Goal: Transaction & Acquisition: Purchase product/service

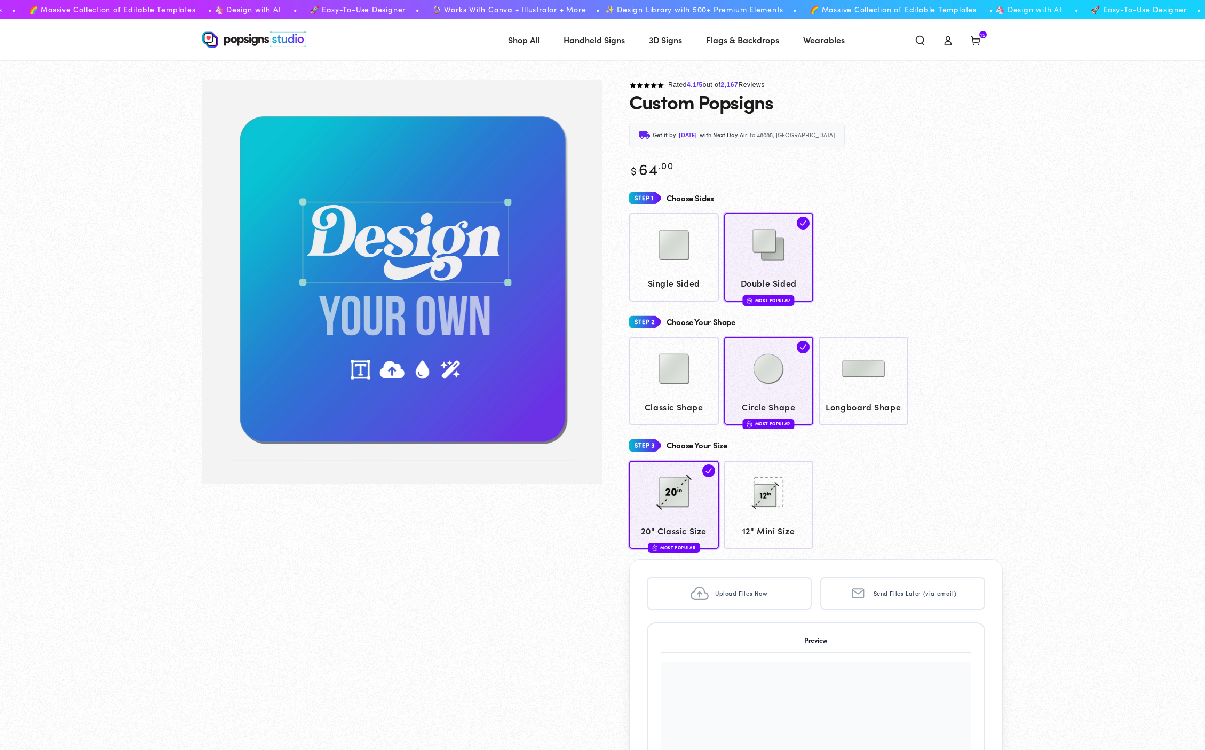
scroll to position [216, 0]
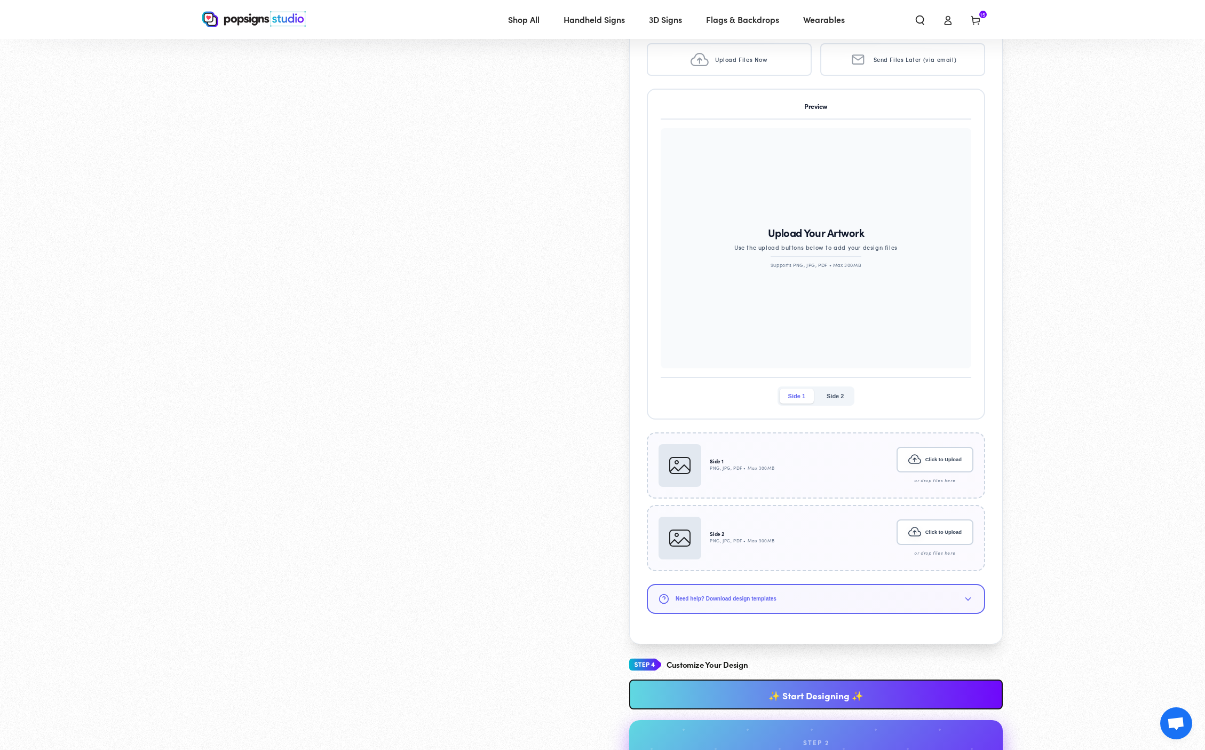
scroll to position [539, 0]
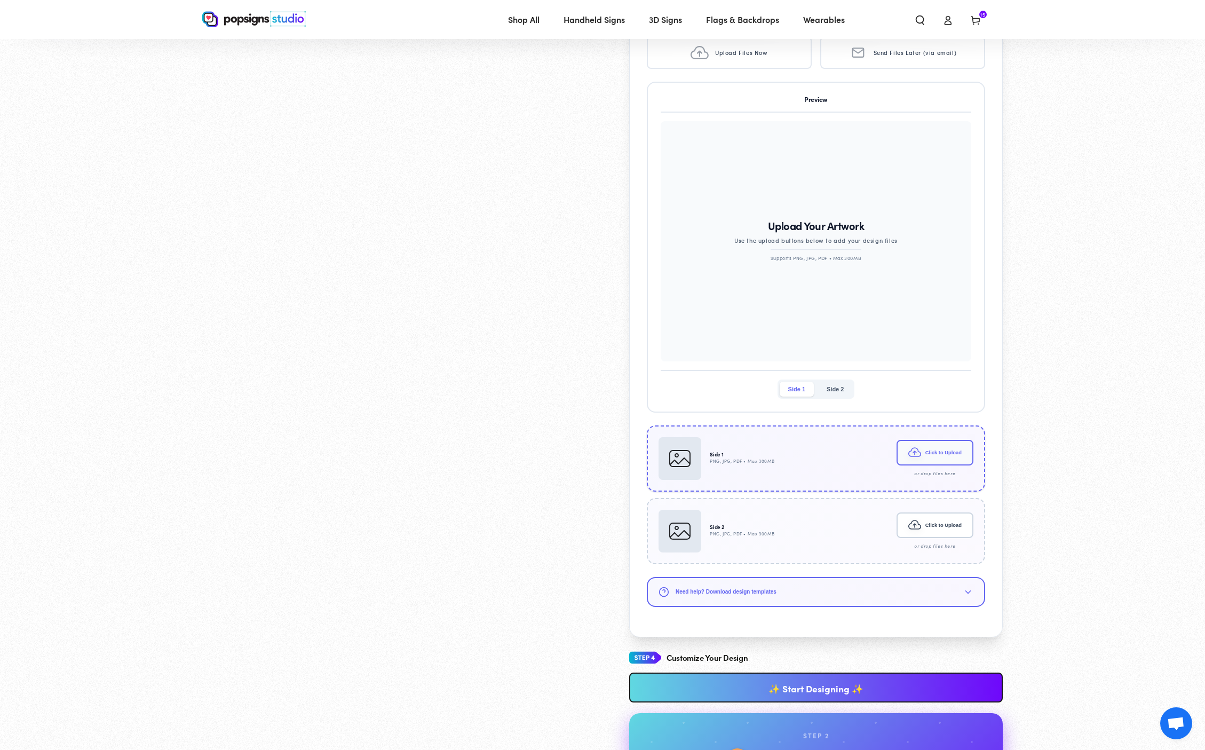
click at [959, 451] on button "Click to Upload" at bounding box center [935, 453] width 77 height 26
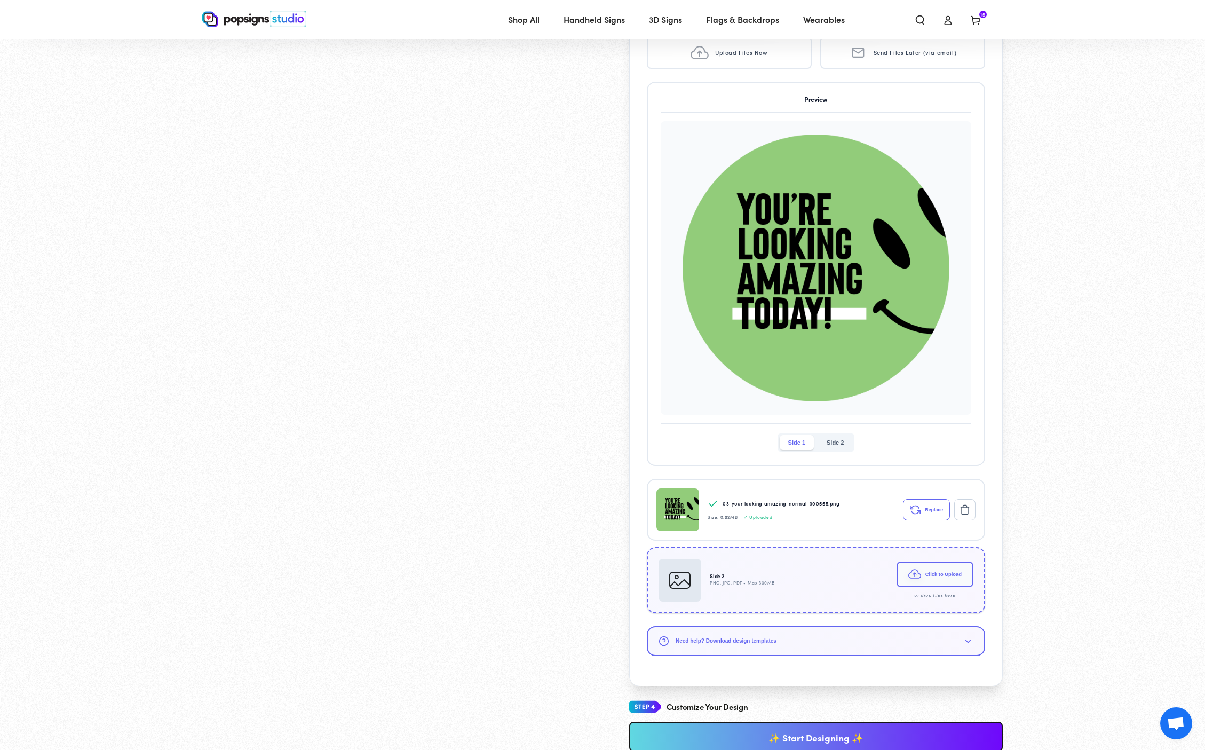
click at [929, 574] on button "Click to Upload" at bounding box center [935, 574] width 77 height 26
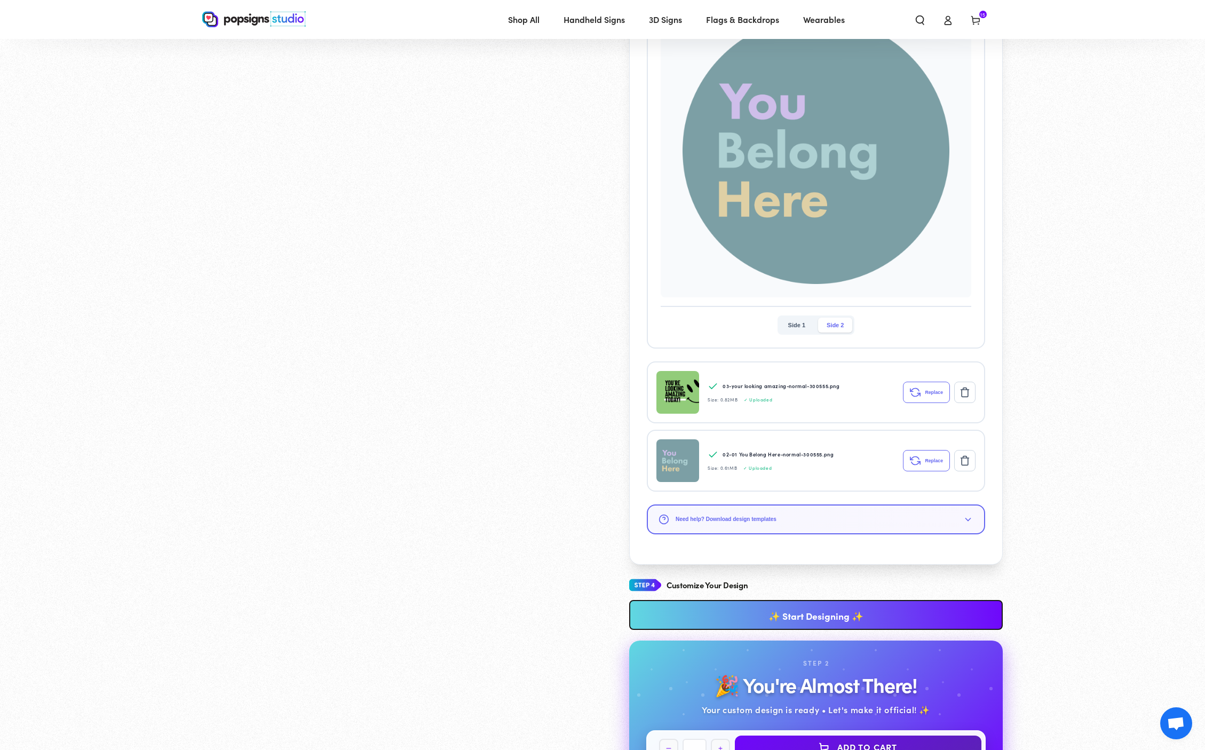
scroll to position [805, 0]
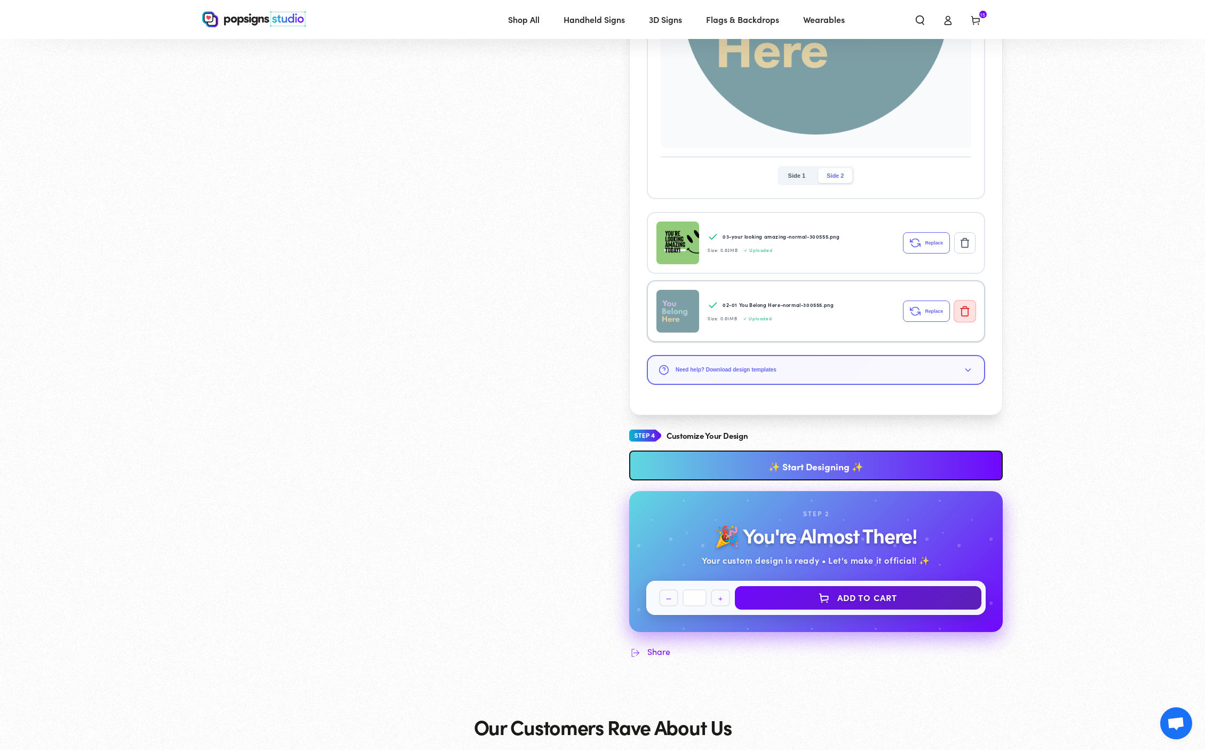
click at [963, 313] on icon at bounding box center [965, 310] width 11 height 11
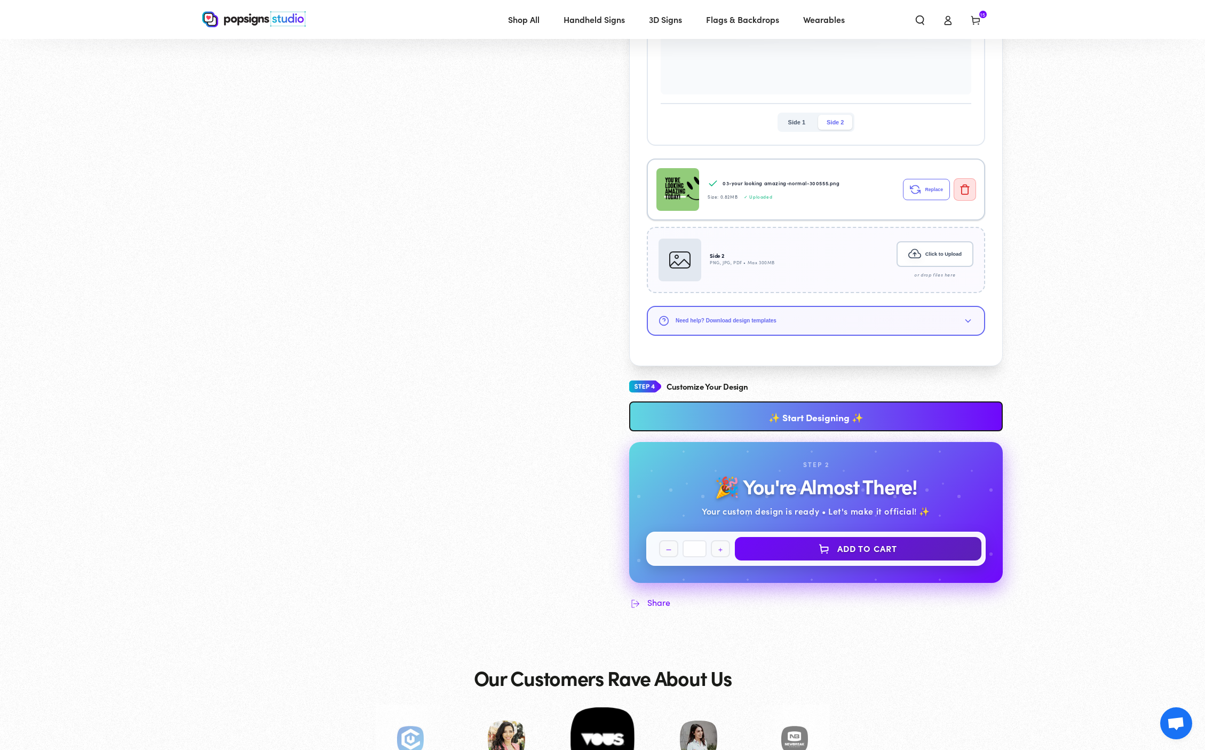
click at [960, 189] on icon at bounding box center [965, 189] width 11 height 11
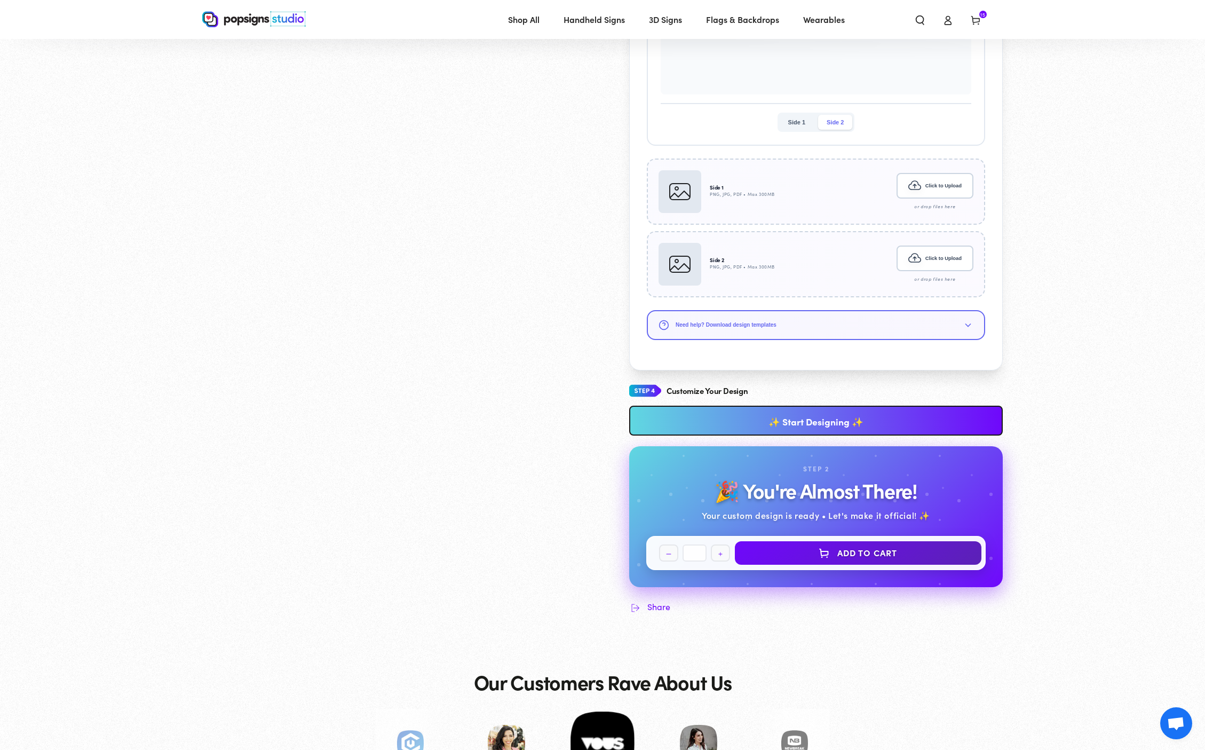
click at [687, 425] on link "✨ Start Designing ✨" at bounding box center [816, 421] width 374 height 30
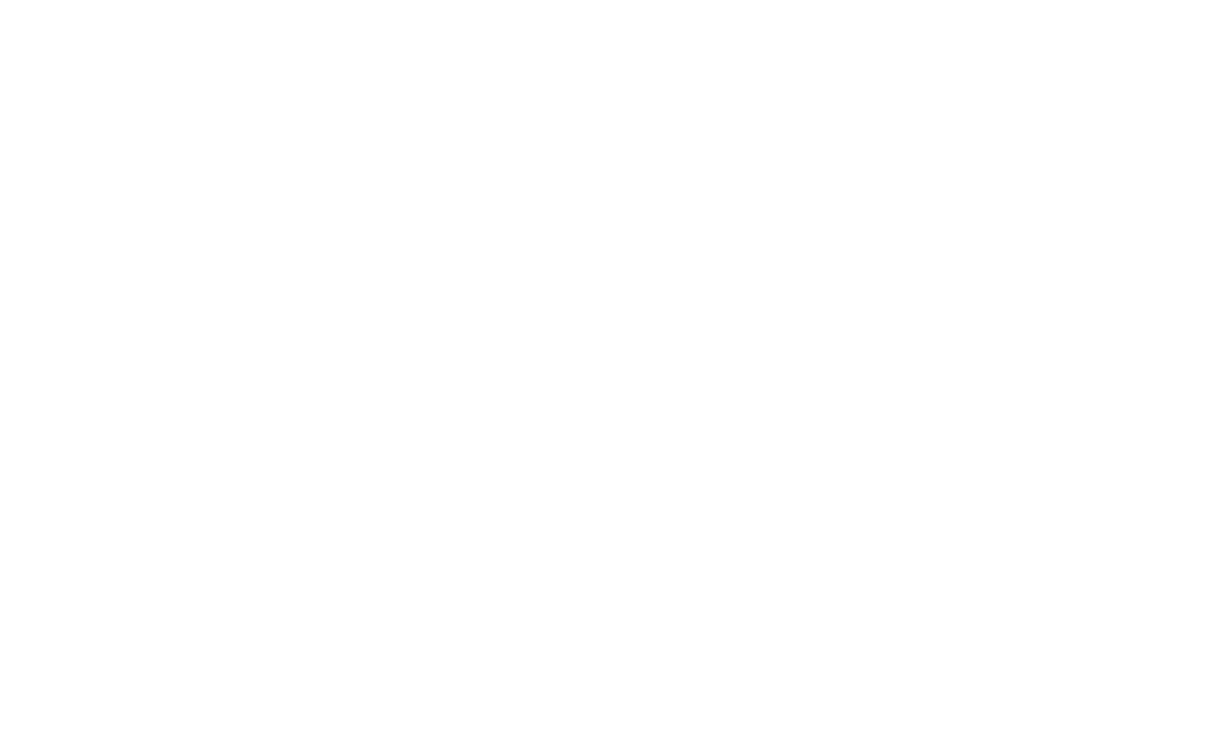
scroll to position [0, 0]
type textarea "An ancient tree with a door leading to a magical world"
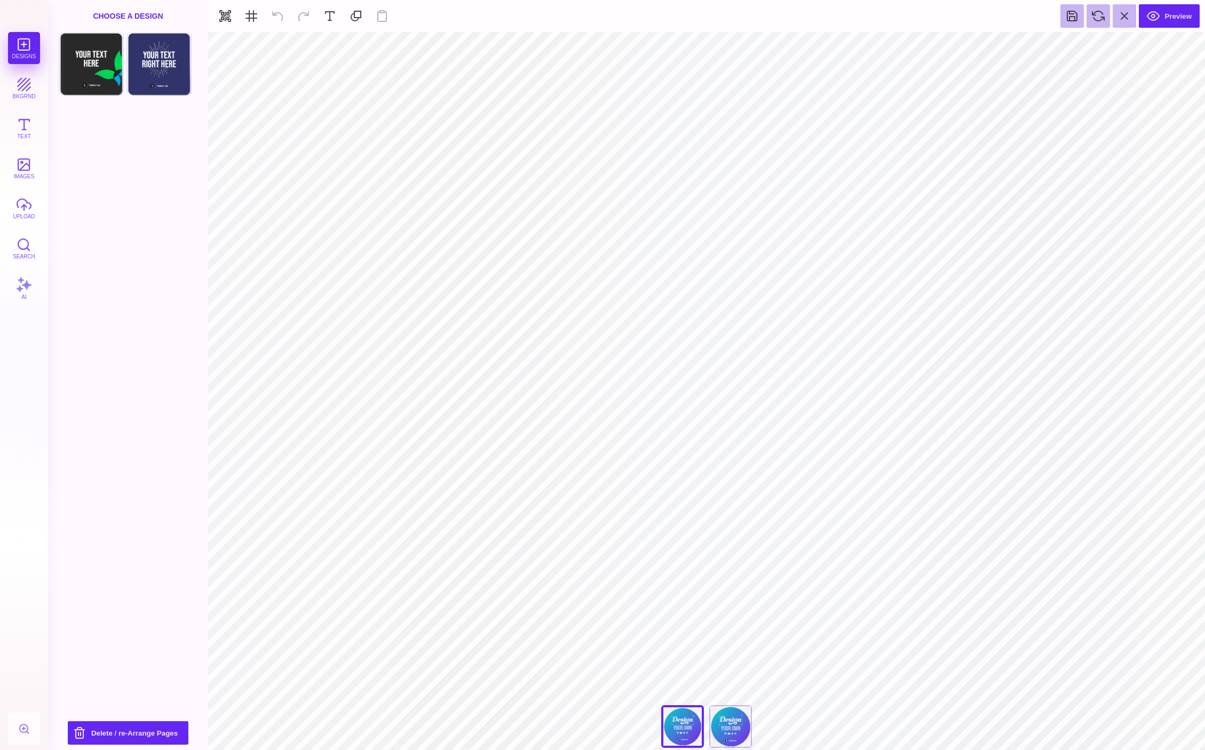
type input "#FFFFFF"
click at [660, 45] on button at bounding box center [659, 45] width 20 height 20
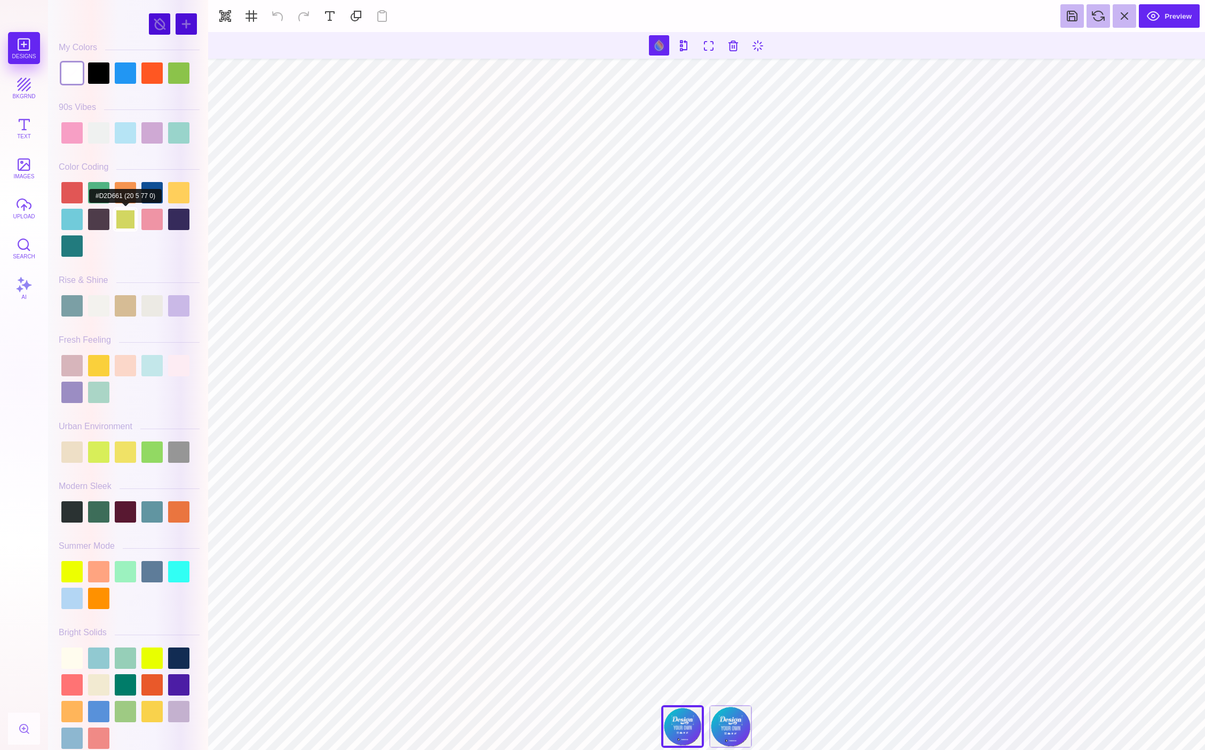
click at [128, 220] on div at bounding box center [125, 219] width 21 height 21
type input "#D2D661"
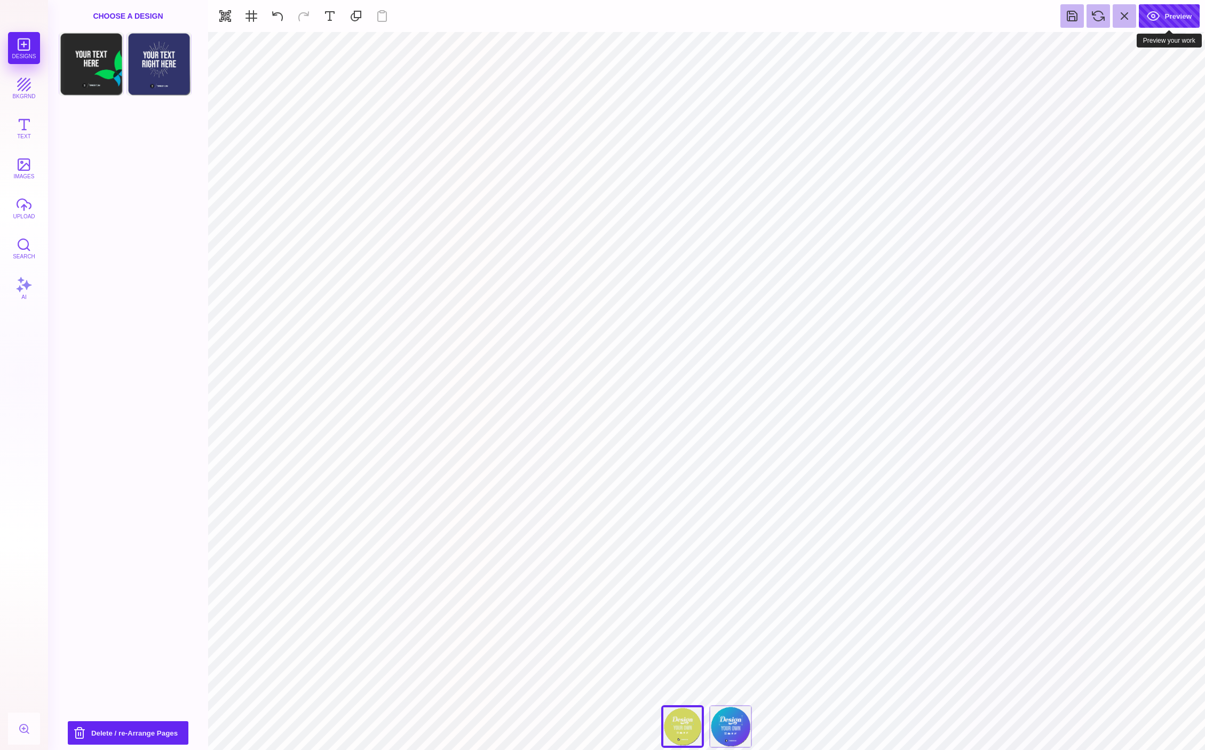
click at [1167, 22] on button "Preview" at bounding box center [1169, 15] width 61 height 23
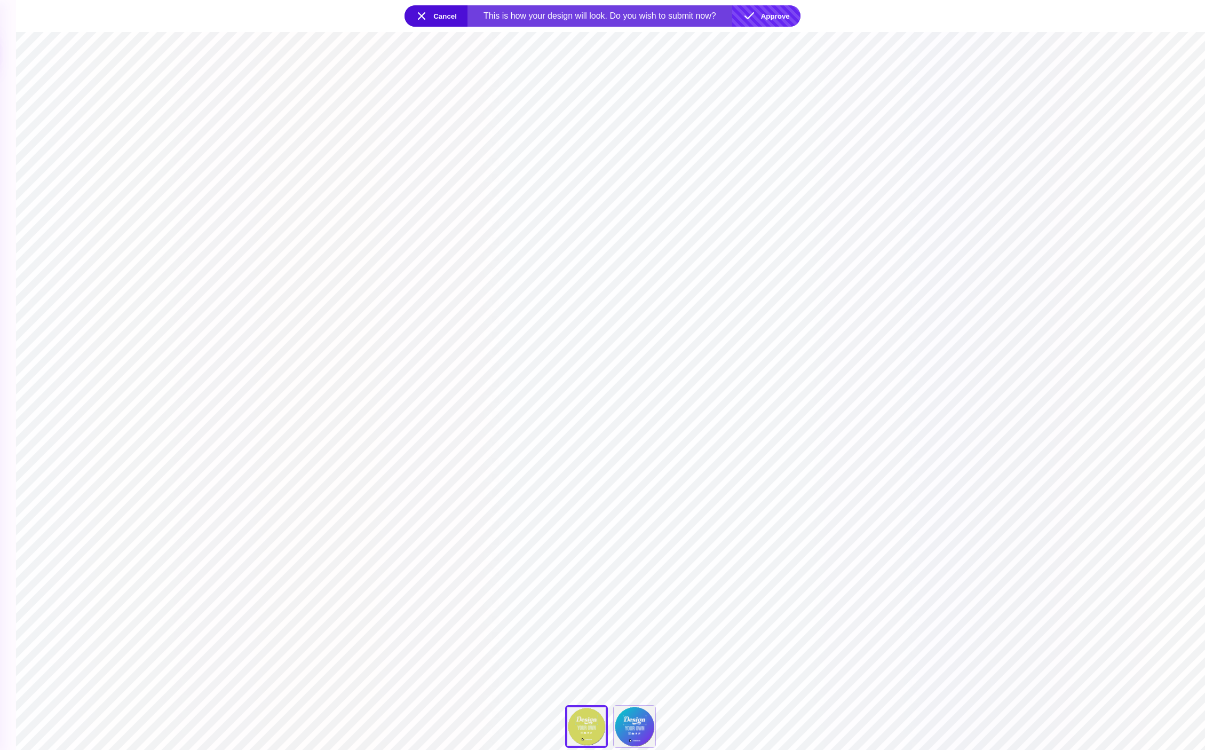
click at [755, 17] on button "Approve" at bounding box center [766, 15] width 68 height 21
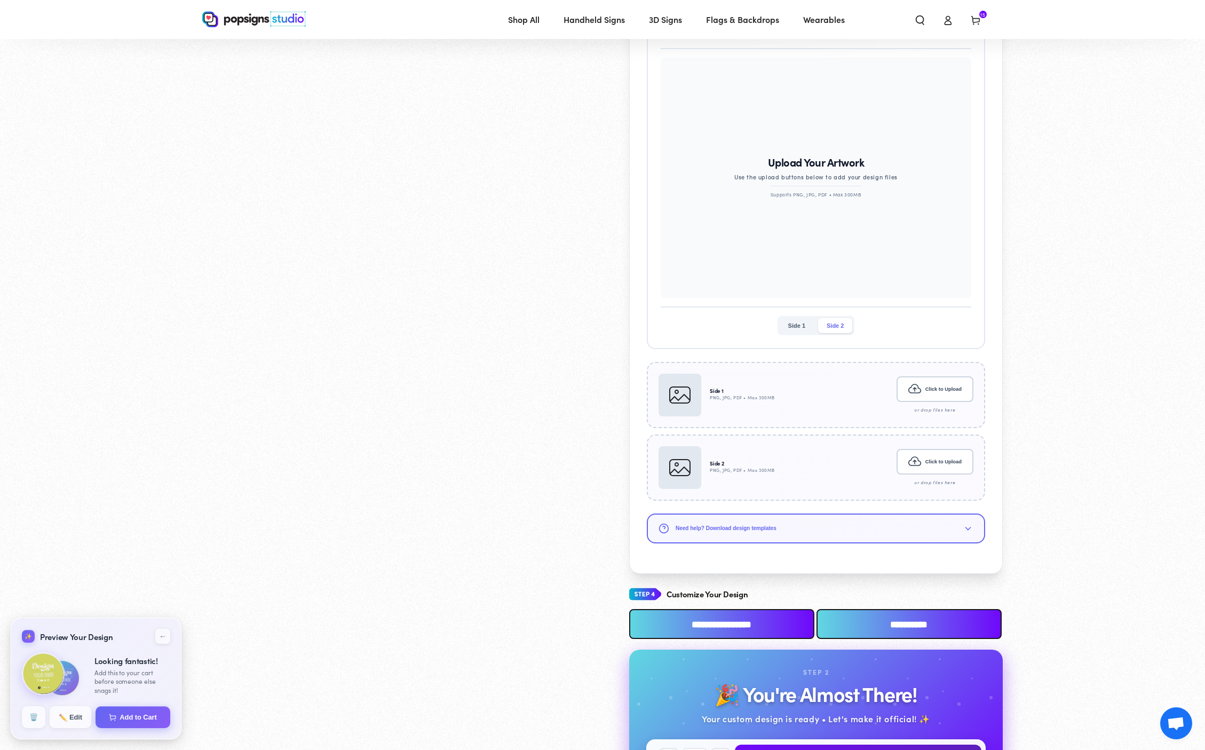
scroll to position [408, 0]
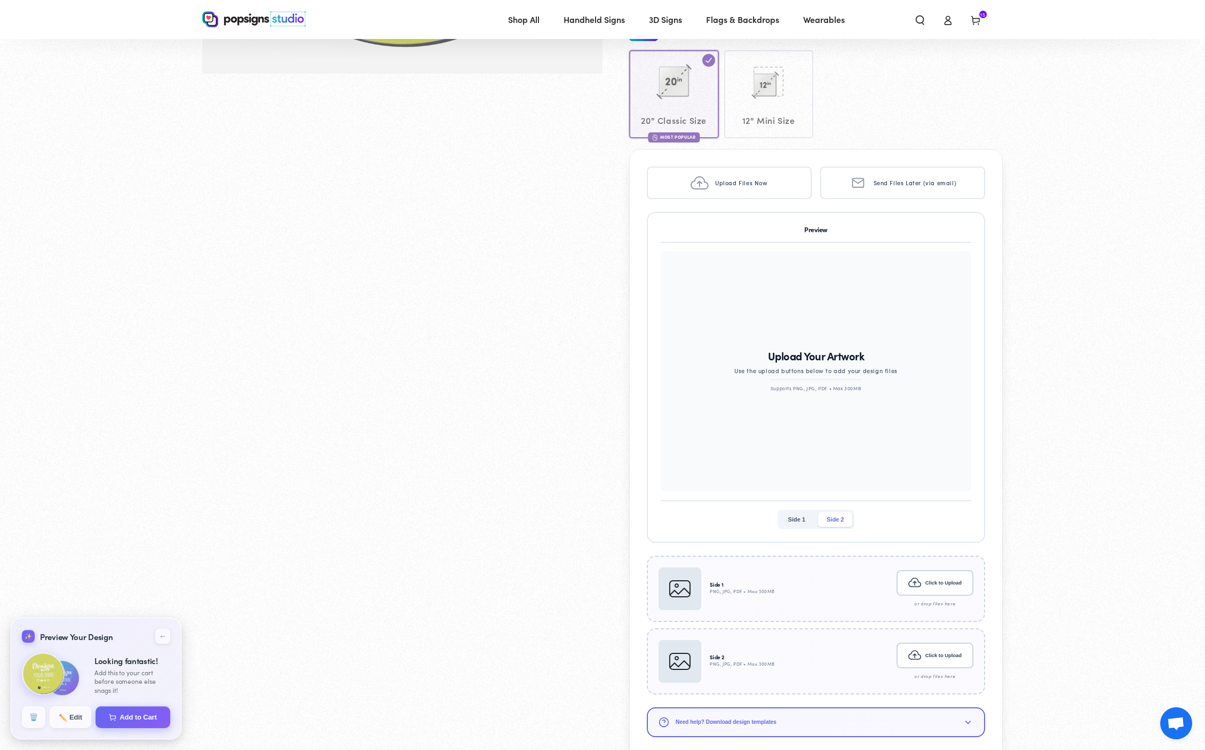
click at [497, 550] on div "Skip to product information 1 / of 1" at bounding box center [402, 339] width 400 height 1341
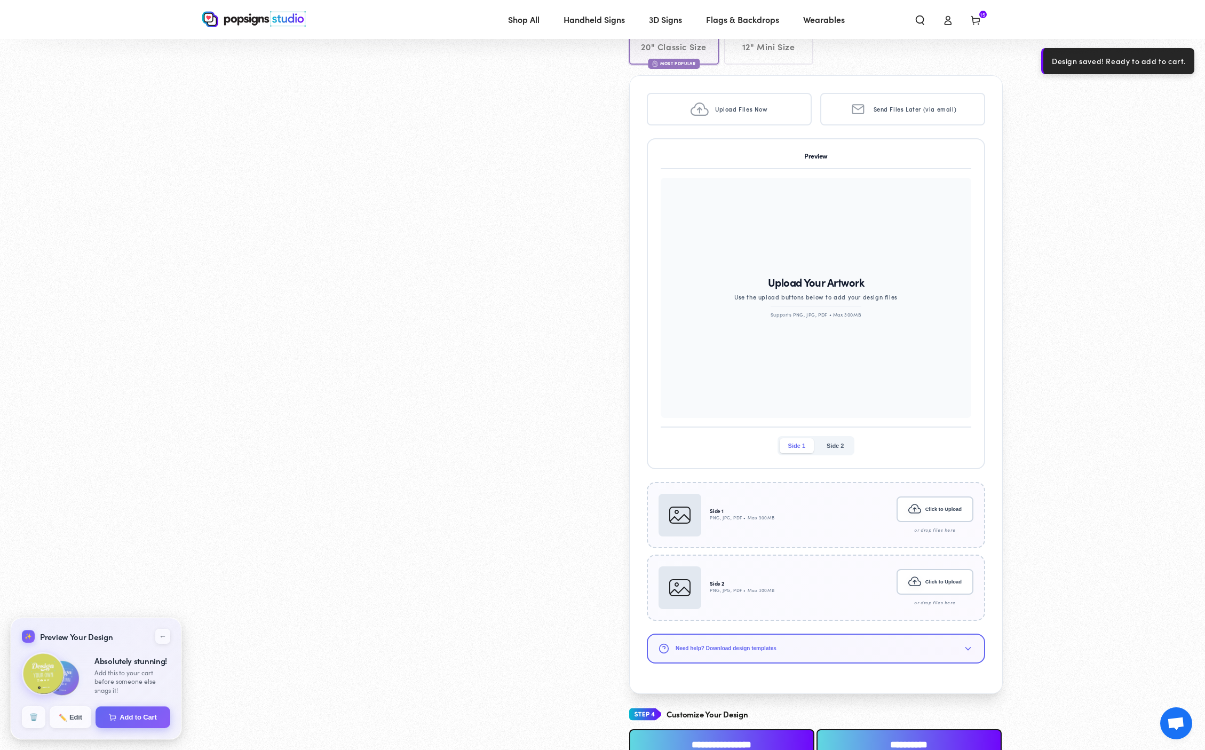
scroll to position [518, 0]
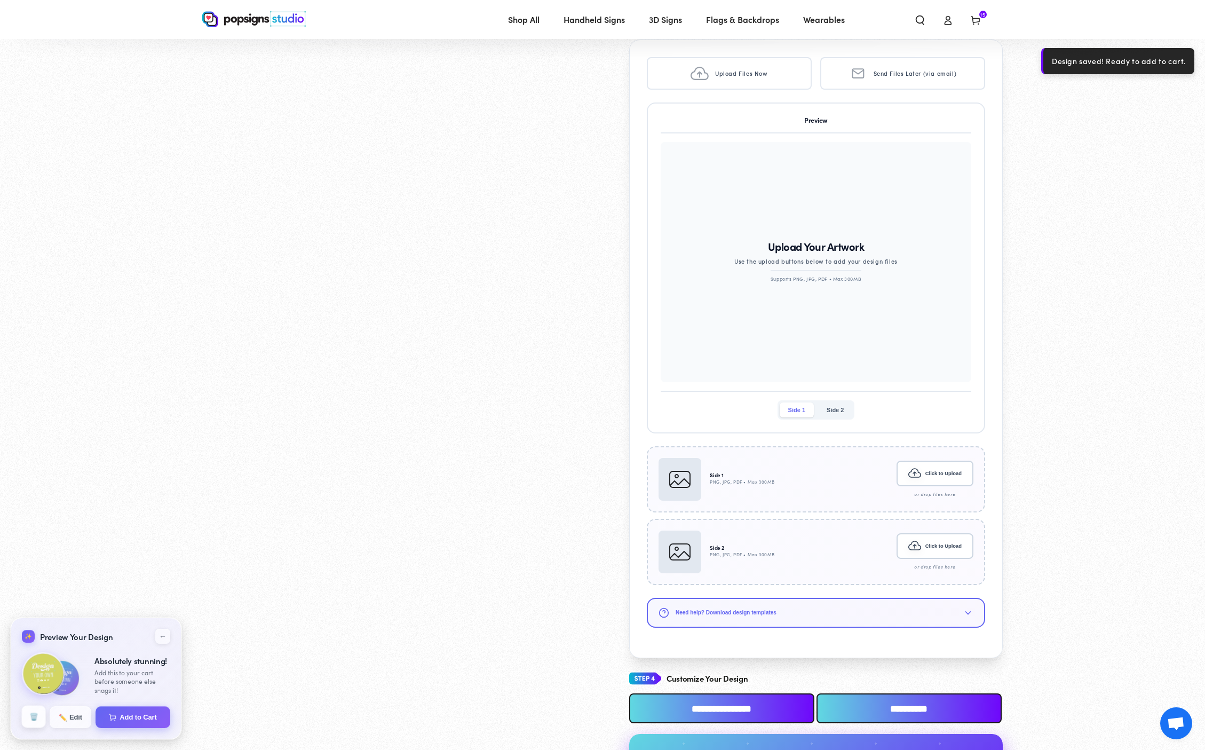
click at [34, 710] on button "🗑️" at bounding box center [34, 717] width 24 height 22
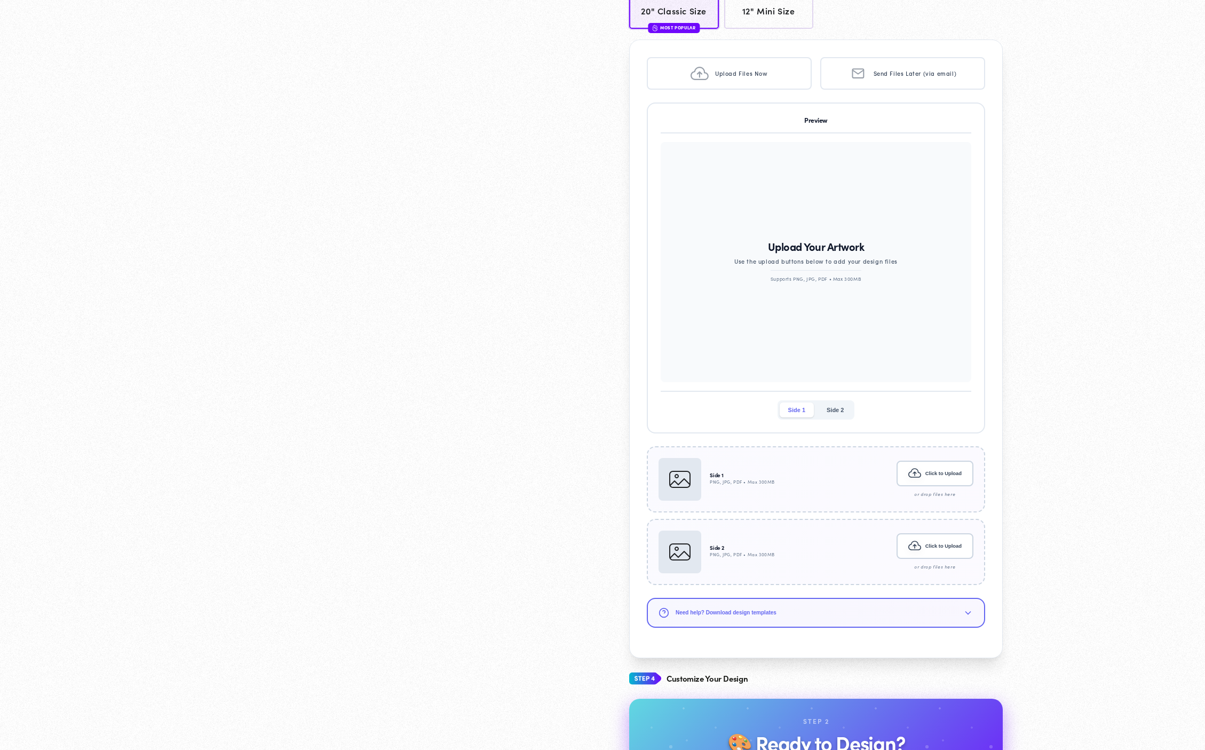
scroll to position [520, 0]
click at [336, 591] on div "Skip to product information 1 / of 1" at bounding box center [402, 220] width 400 height 1321
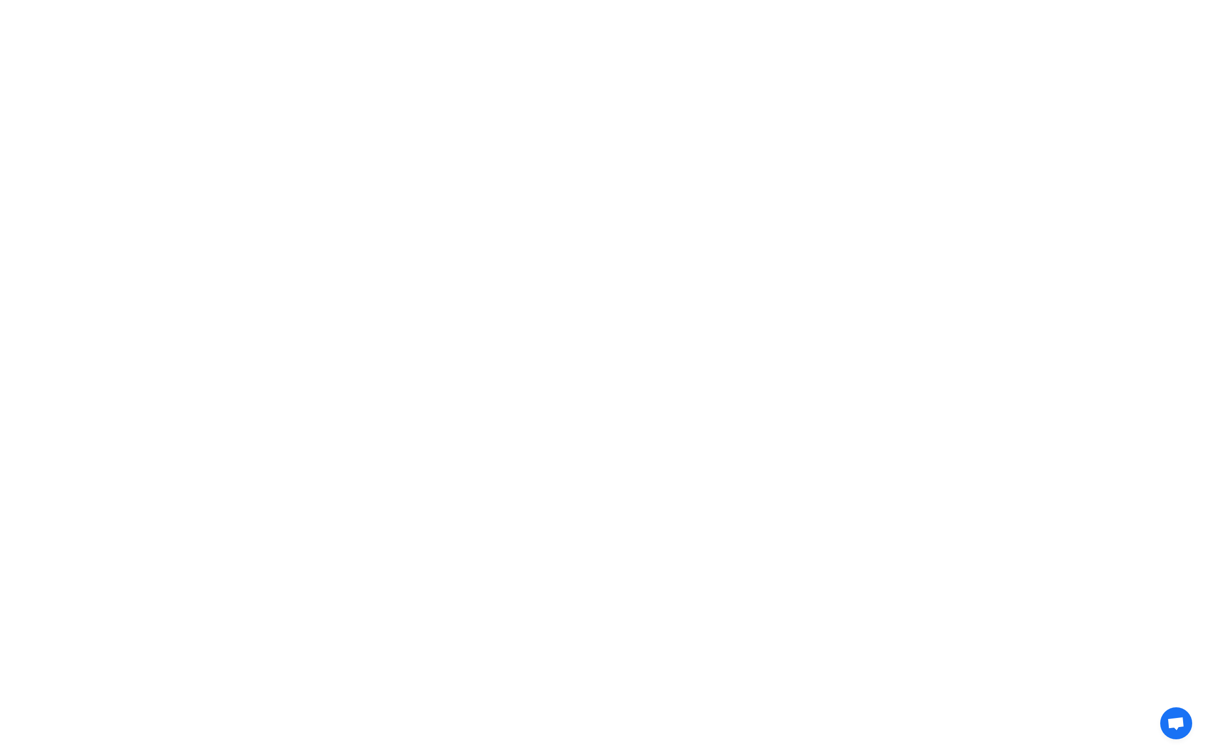
scroll to position [516, 0]
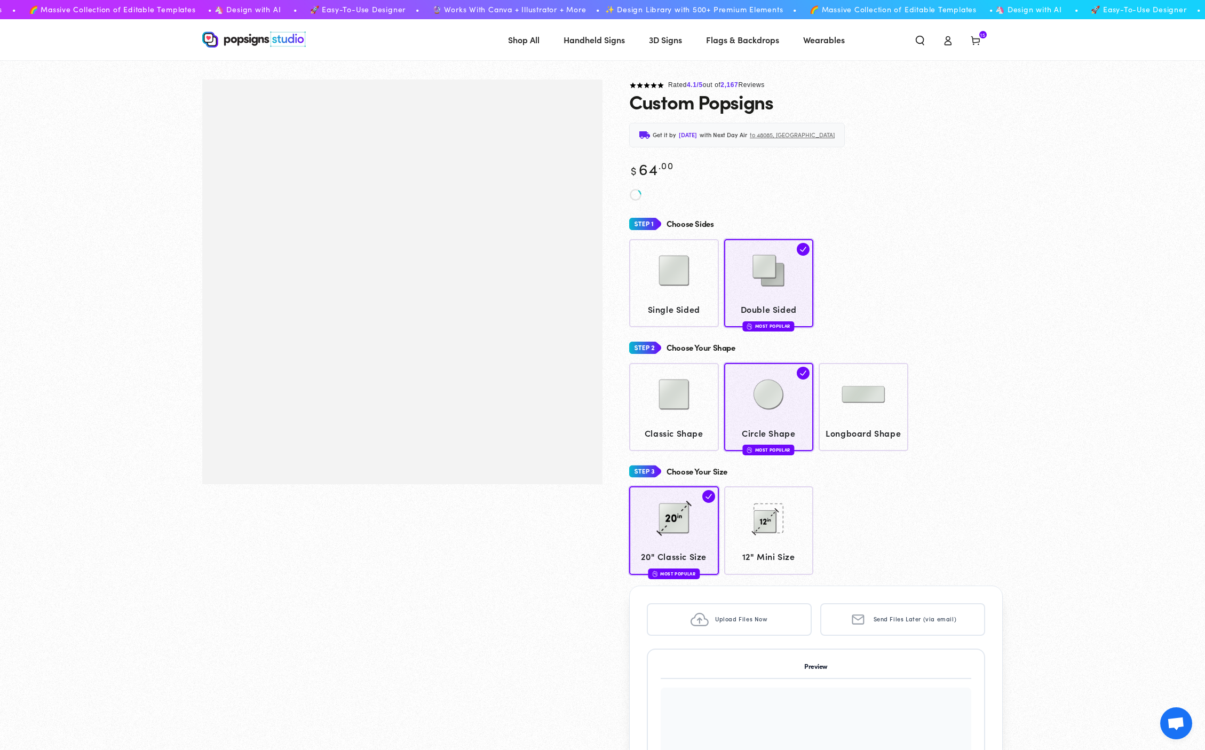
scroll to position [516, 0]
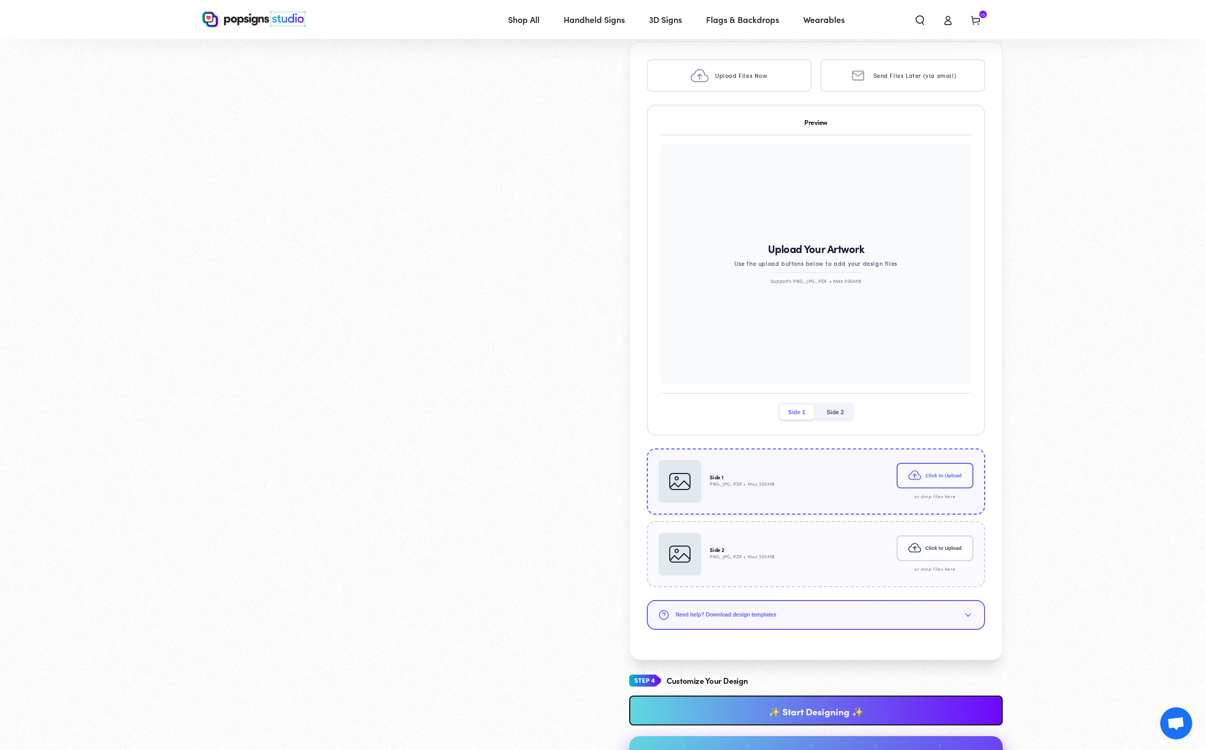
click at [928, 472] on button "Click to Upload" at bounding box center [935, 476] width 77 height 26
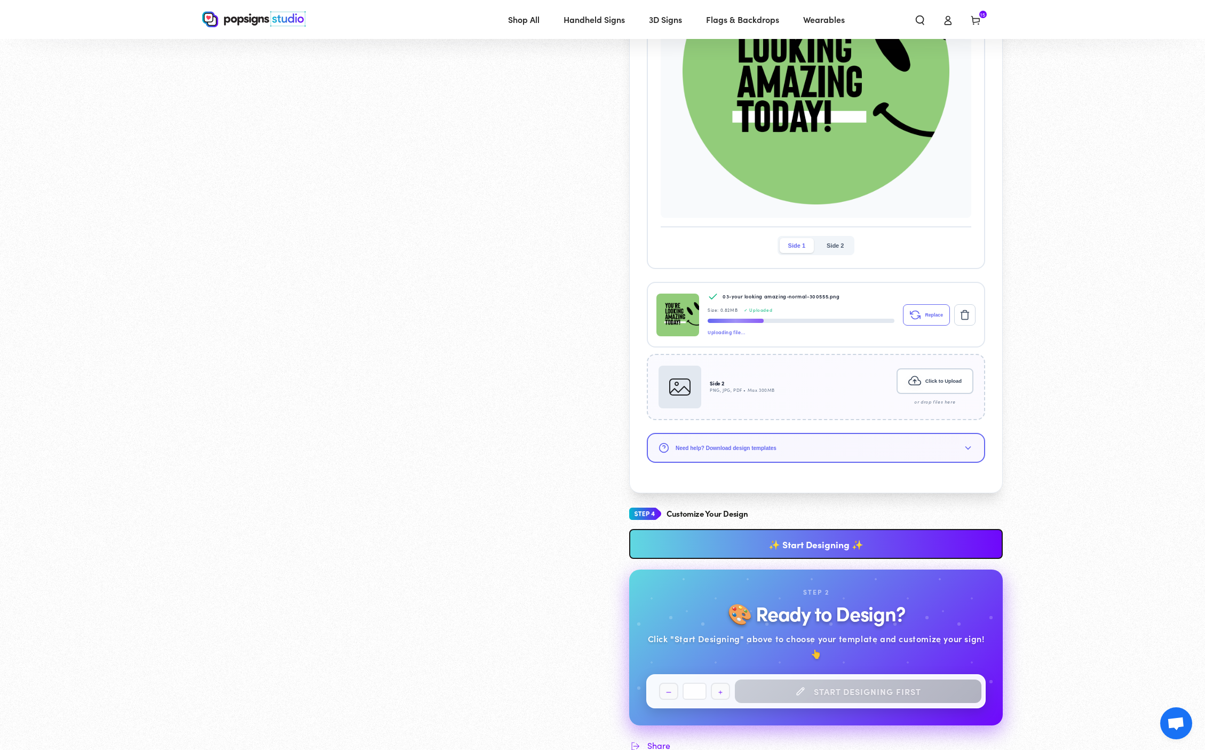
scroll to position [813, 0]
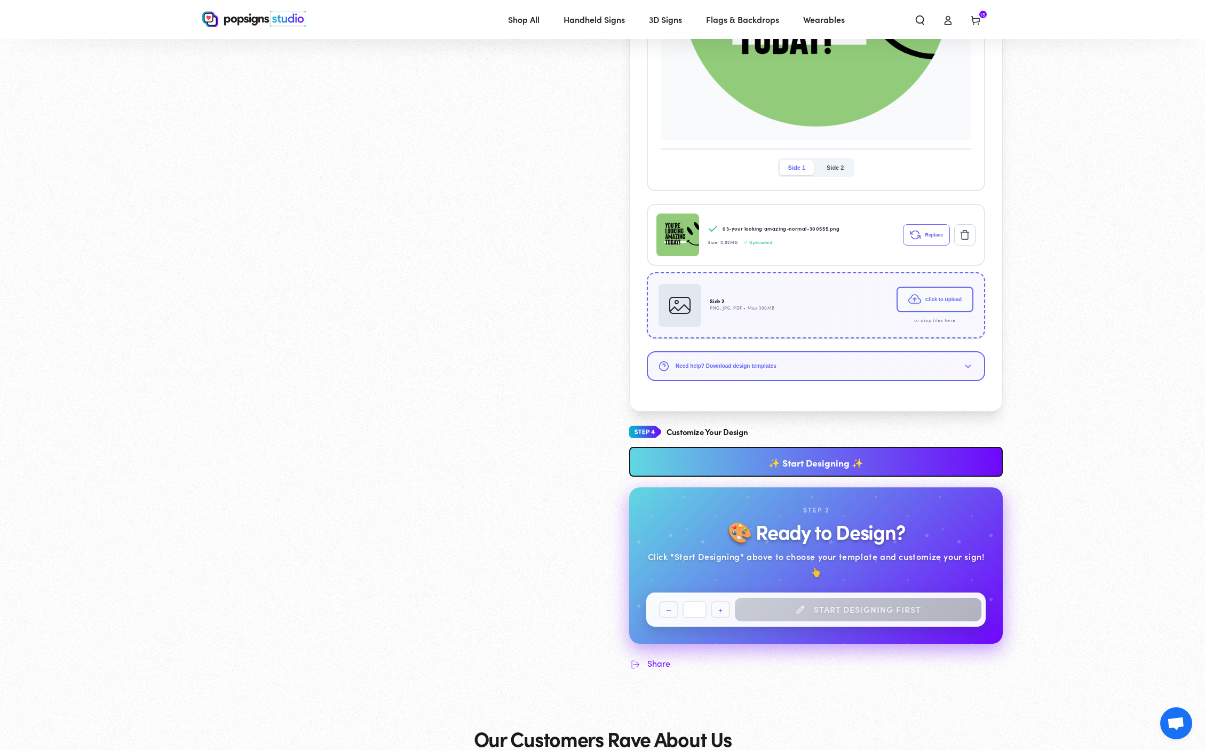
click at [911, 302] on icon at bounding box center [914, 299] width 13 height 10
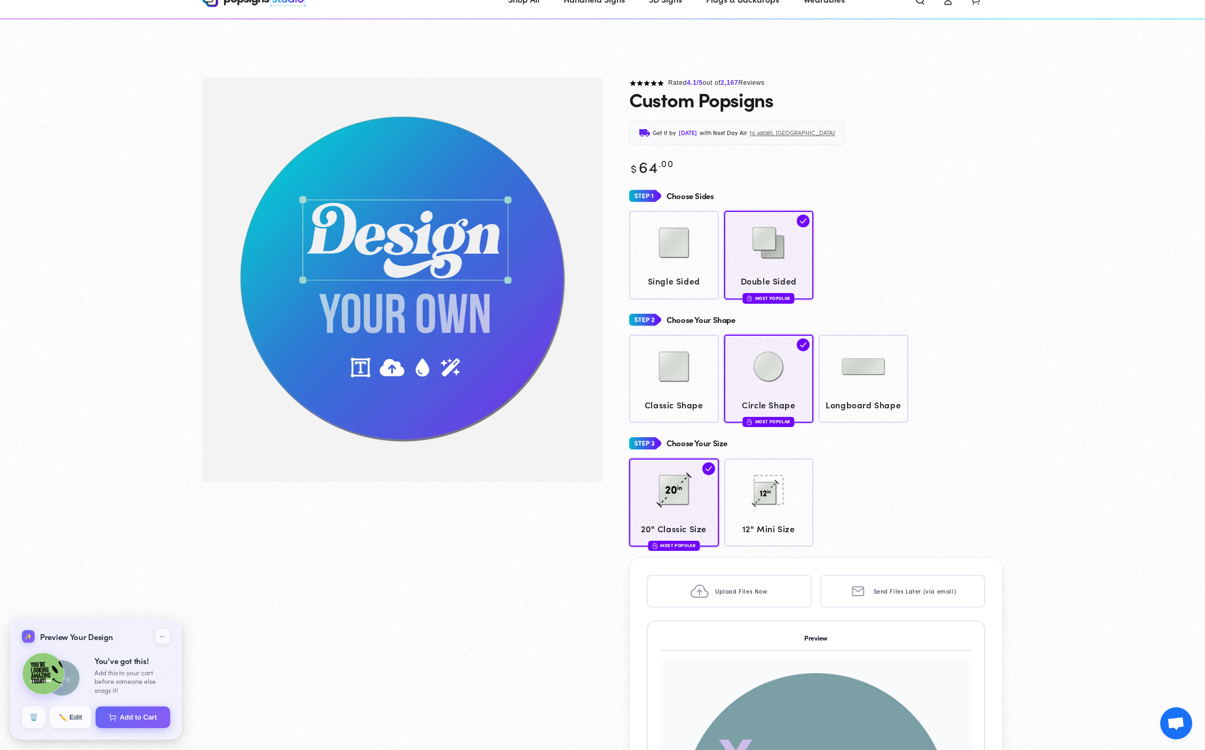
scroll to position [221, 0]
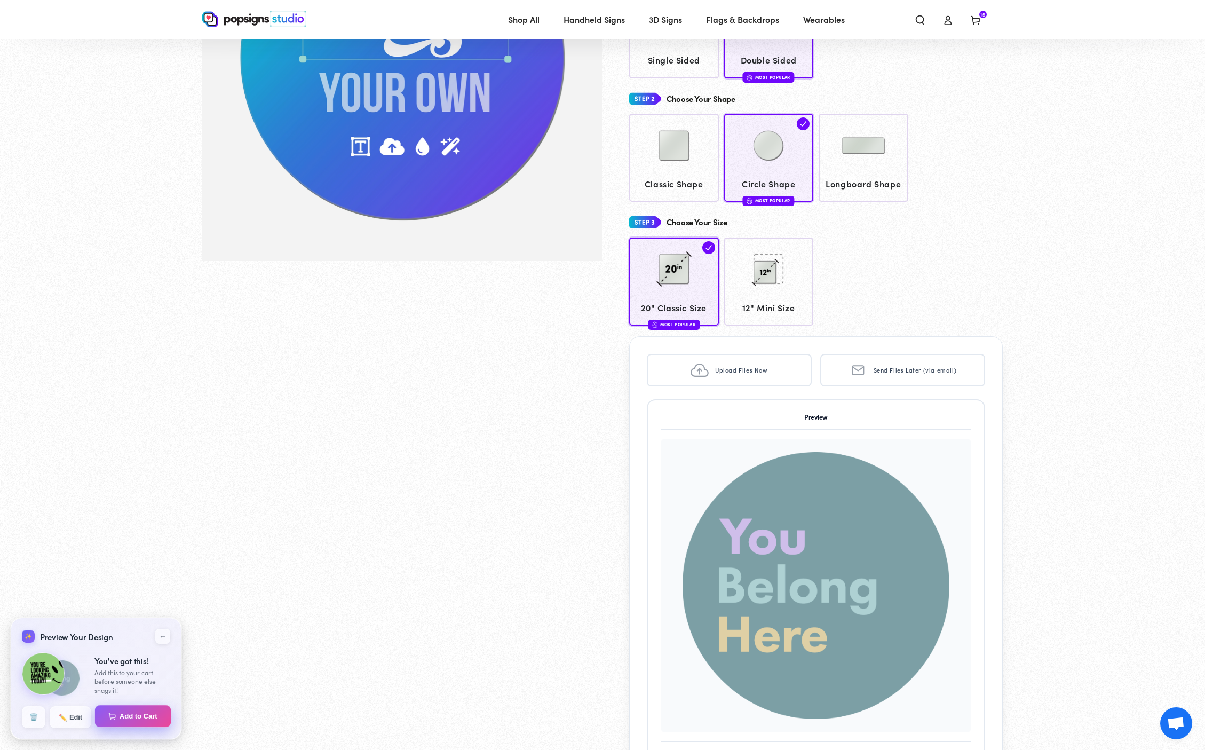
click at [134, 711] on button "Add to Cart" at bounding box center [133, 716] width 76 height 22
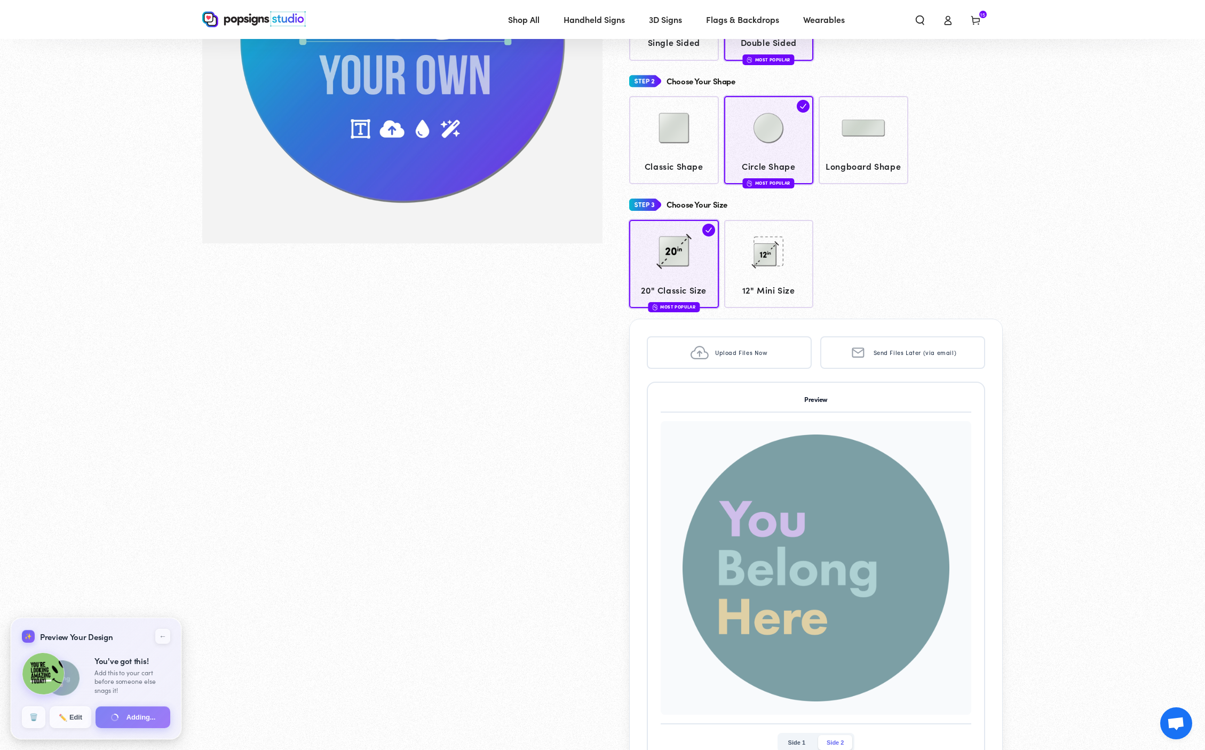
scroll to position [332, 0]
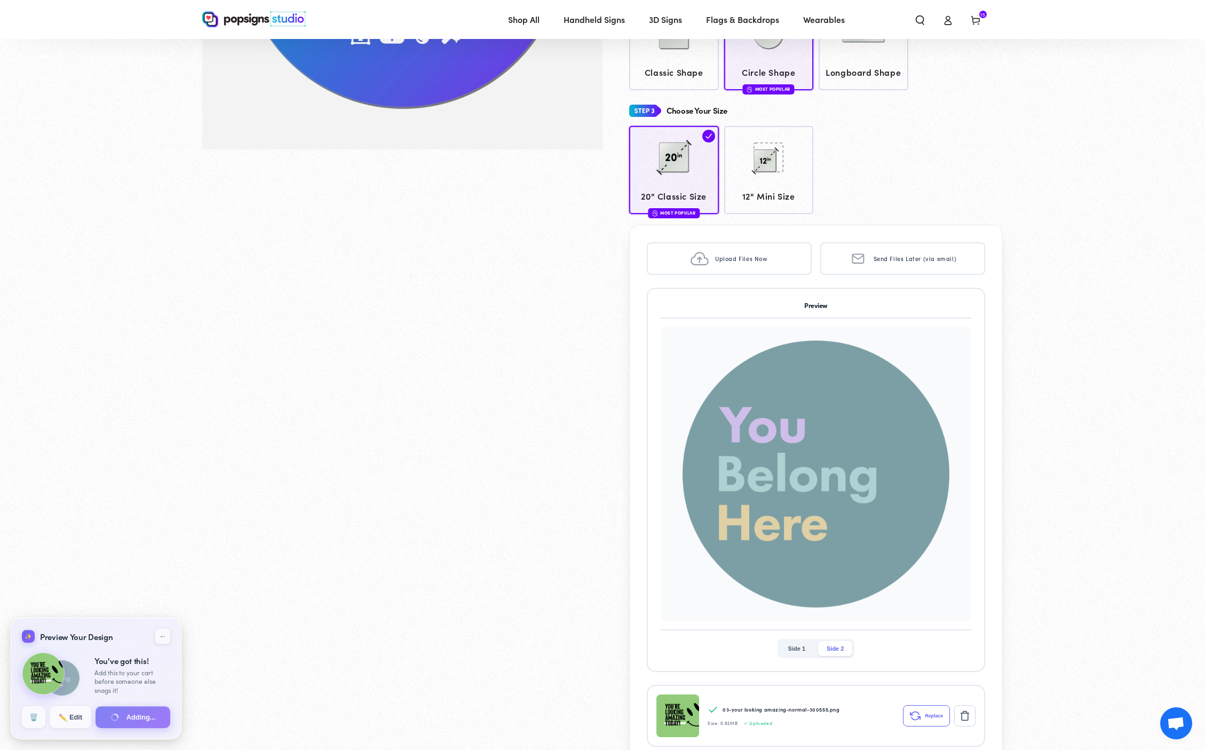
select select "**********"
select select "********"
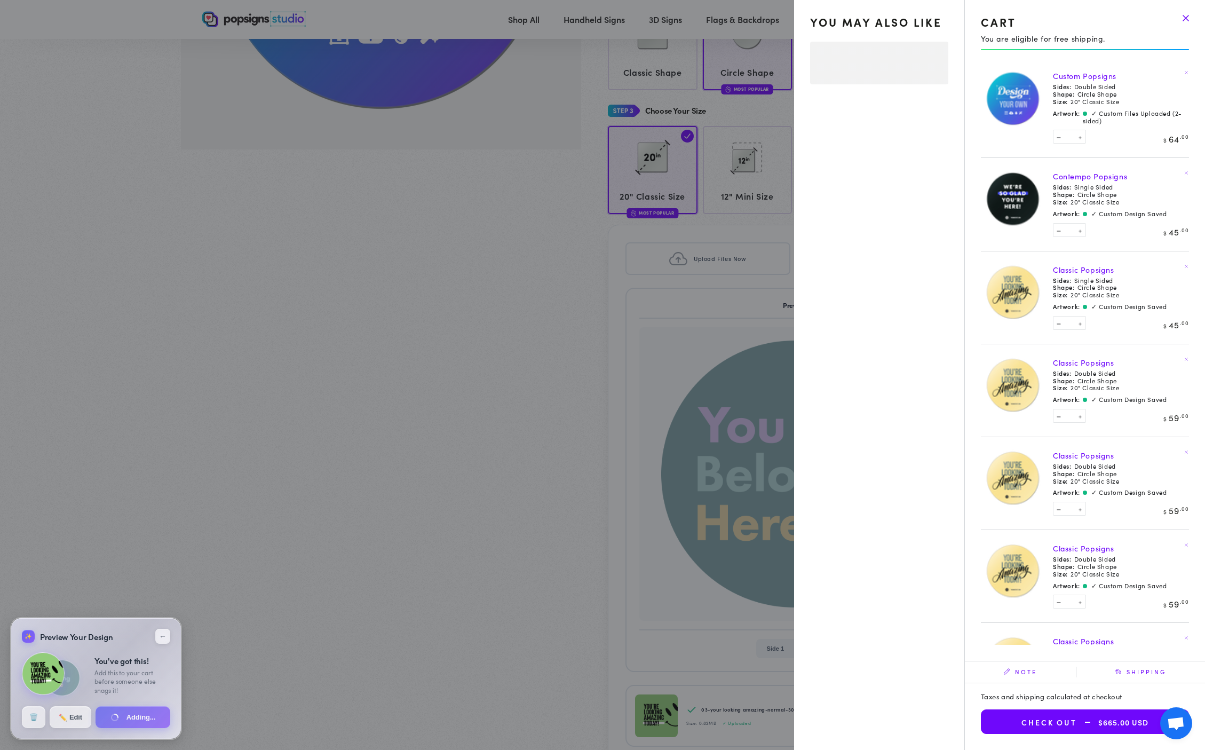
select select "**********"
select select "********"
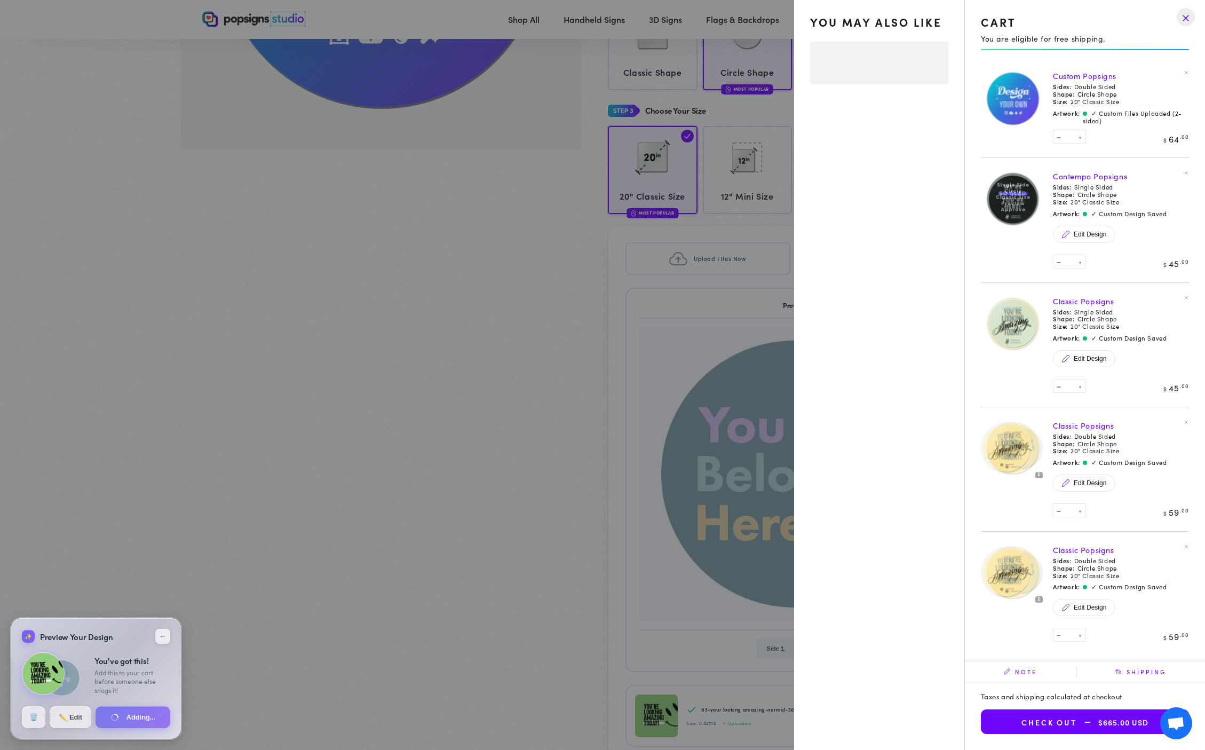
select select "**********"
select select "********"
